Goal: Check status: Check status

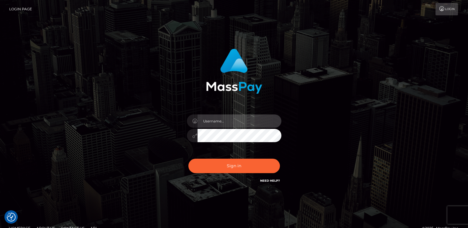
type input "ts2.es"
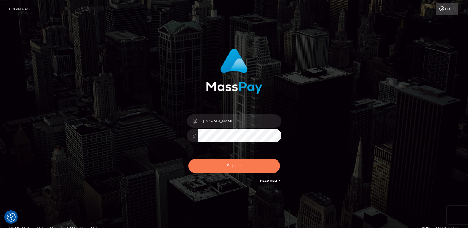
click at [216, 165] on button "Sign in" at bounding box center [234, 166] width 92 height 14
type input "ts2.es"
click at [242, 166] on button "Sign in" at bounding box center [234, 166] width 92 height 14
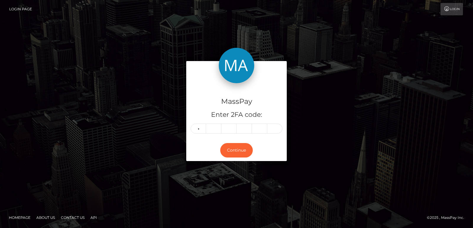
type input "2"
type input "0"
type input "8"
type input "9"
type input "4"
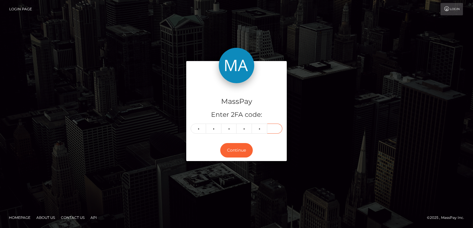
type input "6"
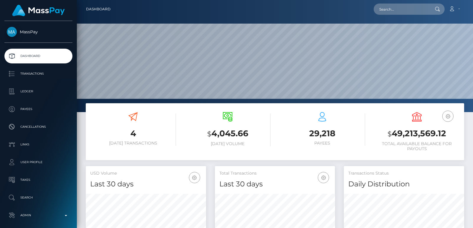
scroll to position [105, 120]
click at [380, 7] on input "text" at bounding box center [401, 9] width 56 height 11
paste input "dest.pax@gmail.com"
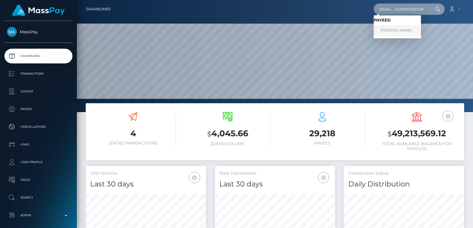
type input "dest.pax@gmail.com"
click at [385, 30] on link "Alexandra Martyusheva" at bounding box center [396, 30] width 47 height 11
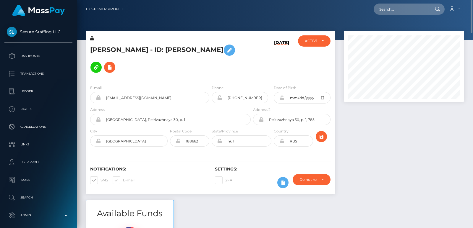
click at [102, 46] on h5 "Alexandra Martyusheva - ID: Alexandra Martyusheva" at bounding box center [168, 59] width 157 height 34
copy h5 "Alexandra"
click at [390, 10] on input "text" at bounding box center [401, 9] width 56 height 11
paste input "brakh82@gmail.com"
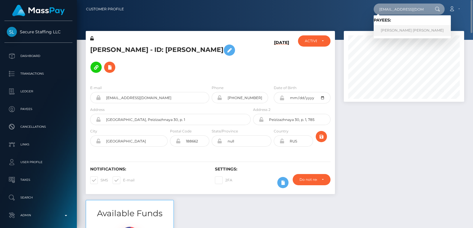
type input "brakh82@gmail.com"
click at [393, 29] on link "Barkha Barkha" at bounding box center [411, 30] width 77 height 11
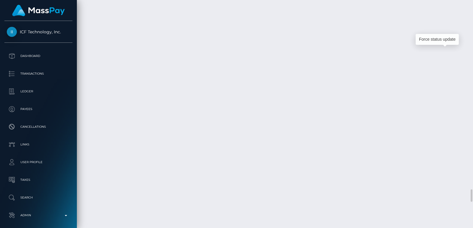
scroll to position [71, 120]
drag, startPoint x: 448, startPoint y: 56, endPoint x: 253, endPoint y: 39, distance: 196.2
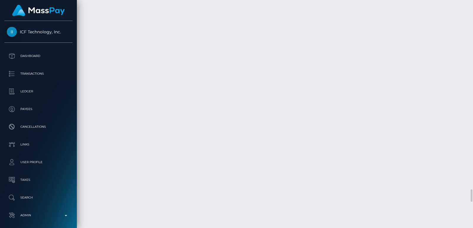
drag, startPoint x: 211, startPoint y: 54, endPoint x: 323, endPoint y: 49, distance: 112.0
copy td "Confirmation: 7b795928-4c8b-476d-a01f-53f5412fc087"
click at [471, 14] on div at bounding box center [470, 114] width 4 height 228
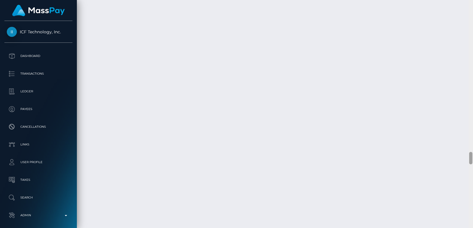
click at [471, 14] on div at bounding box center [470, 114] width 4 height 228
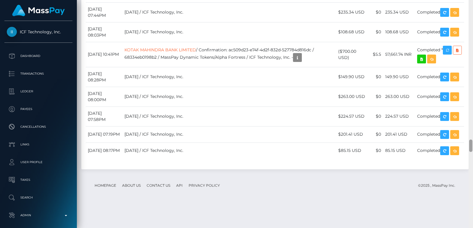
click at [471, 14] on div at bounding box center [470, 114] width 4 height 228
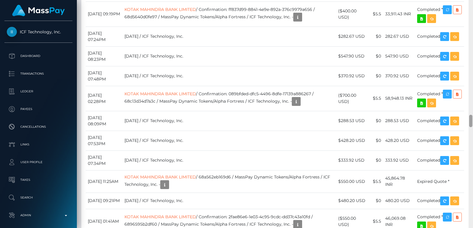
click at [471, 14] on div at bounding box center [470, 114] width 4 height 228
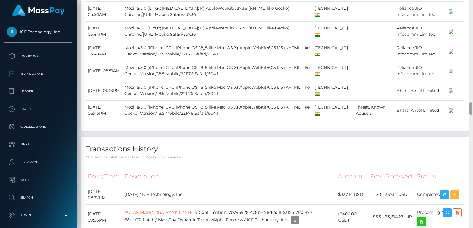
click at [471, 14] on div at bounding box center [470, 114] width 4 height 228
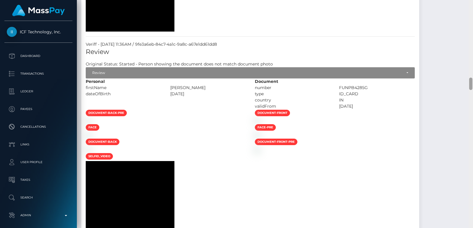
click at [471, 14] on div at bounding box center [470, 114] width 4 height 228
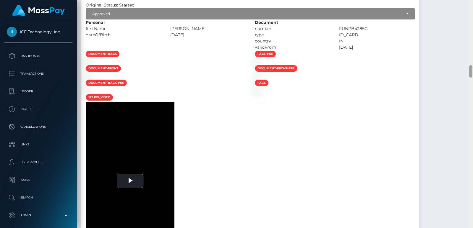
click at [471, 14] on div at bounding box center [470, 114] width 4 height 228
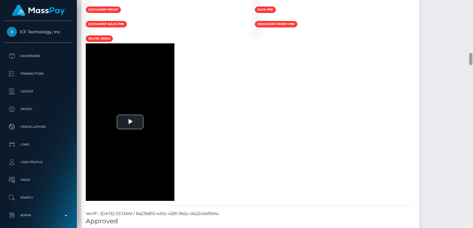
click at [471, 14] on div at bounding box center [470, 114] width 4 height 228
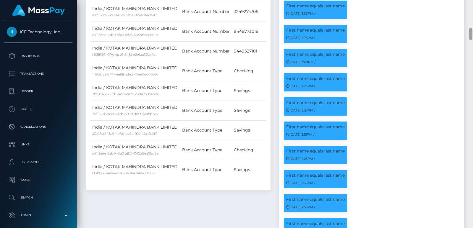
click at [471, 14] on div at bounding box center [470, 114] width 4 height 228
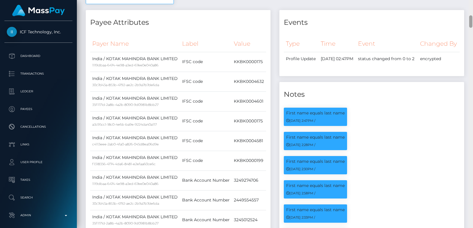
click at [471, 14] on div at bounding box center [470, 114] width 4 height 228
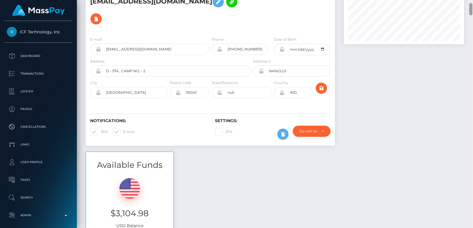
click at [471, 14] on div at bounding box center [470, 9] width 3 height 12
click at [470, 4] on div at bounding box center [470, 9] width 3 height 12
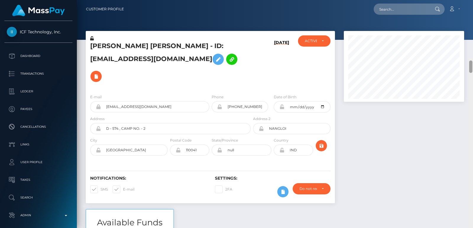
click at [470, 0] on div "Customer Profile Loading... Loading..." at bounding box center [275, 114] width 396 height 228
click at [414, 3] on div "Loading... Loading... Account Edit Profile Logout" at bounding box center [295, 9] width 335 height 12
click at [402, 5] on input "text" at bounding box center [401, 9] width 56 height 11
paste input "r.martinez@coraflact.com"
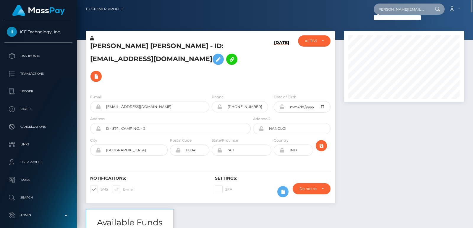
type input "r.martinez@coraflact.com"
click at [388, 12] on input "r.martinez@coraflact.com" at bounding box center [401, 9] width 56 height 11
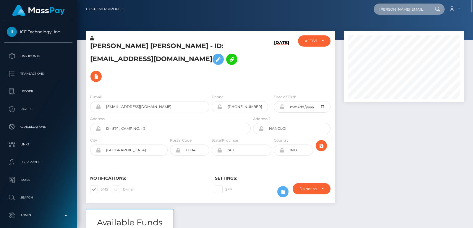
click at [388, 12] on input "r.martinez@coraflact.com" at bounding box center [401, 9] width 56 height 11
paste input "r.martinez@coraflact.com"
type input "r.martinez@coraflact.com"
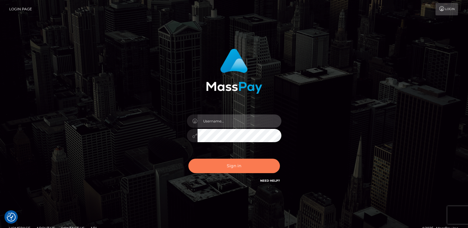
type input "[DOMAIN_NAME]"
click at [201, 166] on button "Sign in" at bounding box center [234, 166] width 92 height 14
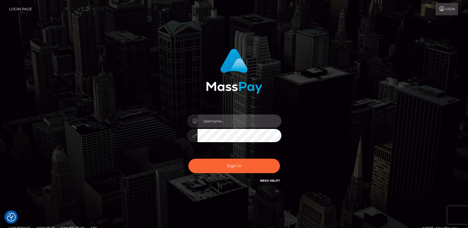
type input "ts2.es"
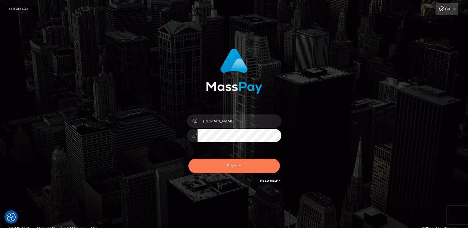
click at [201, 166] on button "Sign in" at bounding box center [234, 166] width 92 height 14
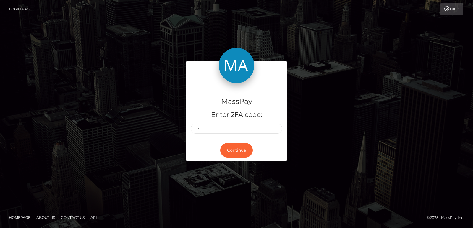
type input "2"
type input "9"
type input "1"
type input "3"
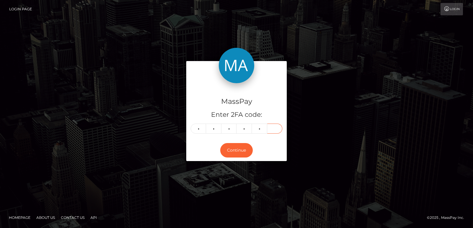
type input "4"
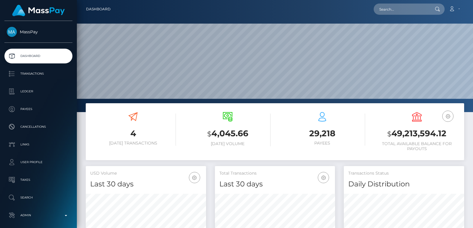
scroll to position [105, 120]
click at [390, 9] on input "text" at bounding box center [401, 9] width 56 height 11
paste input "UfYrgQBbRByE1Js1CkiFcA"
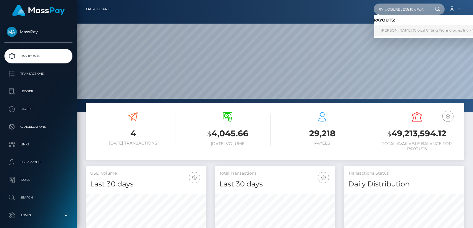
type input "UfYrgQBbRByE1Js1CkiFcA"
click at [392, 28] on link "IRYNA LEPIKH (Global Gifting Technologies Inc - Throne)" at bounding box center [432, 30] width 119 height 11
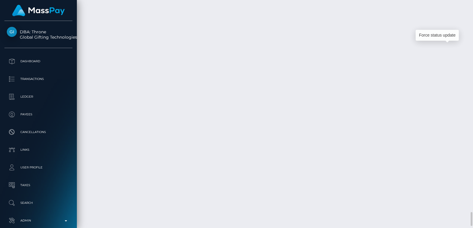
scroll to position [71, 120]
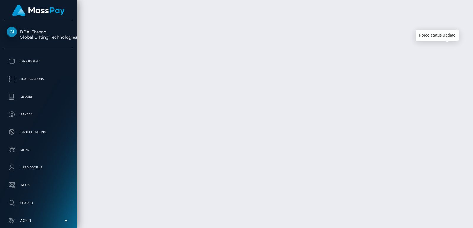
click at [451, 43] on div "Force status update" at bounding box center [436, 35] width 43 height 15
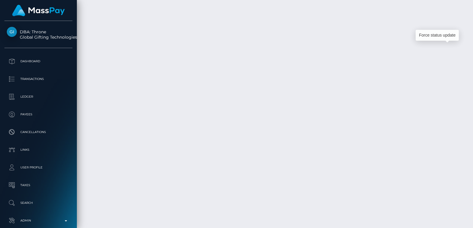
click at [451, 43] on div "Force status update" at bounding box center [436, 35] width 43 height 15
